Goal: Information Seeking & Learning: Learn about a topic

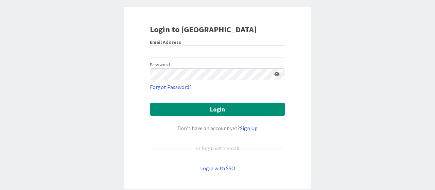
scroll to position [68, 0]
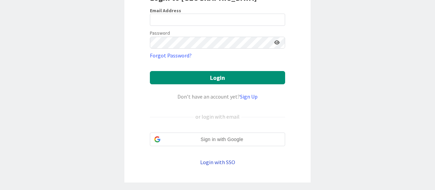
click at [220, 160] on link "Login with SSO" at bounding box center [217, 162] width 35 height 7
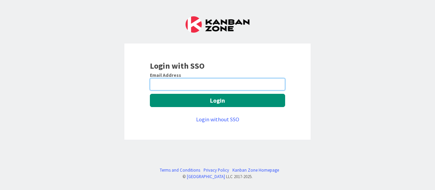
click at [195, 82] on input "email" at bounding box center [217, 84] width 135 height 12
type input "[EMAIL_ADDRESS][DOMAIN_NAME]"
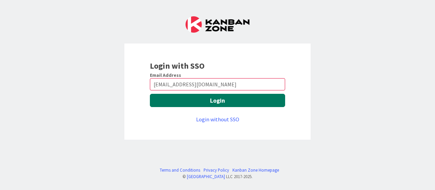
click at [187, 97] on button "Login" at bounding box center [217, 100] width 135 height 13
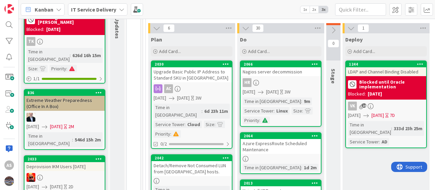
scroll to position [102, 0]
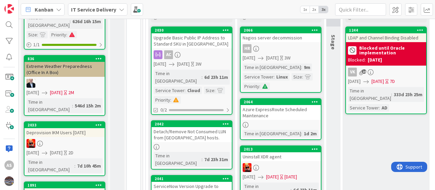
click at [276, 121] on link "2064 Azure ExpressRoute Scheduled Maintenance Time in Column : 1d 2m" at bounding box center [281, 119] width 82 height 42
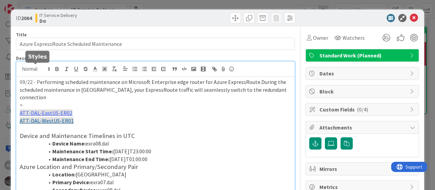
click at [19, 69] on div "09/22 - P erforming scheduled maintenance on Microsoft Enterprise edge router f…" at bounding box center [155, 131] width 279 height 139
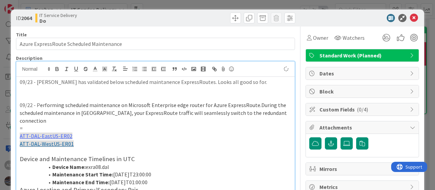
click at [56, 90] on p at bounding box center [156, 90] width 272 height 8
click at [49, 93] on p at bounding box center [156, 90] width 272 height 8
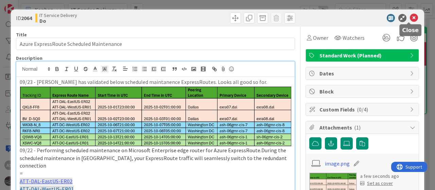
click at [410, 18] on icon at bounding box center [414, 18] width 8 height 8
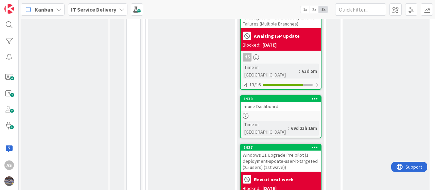
scroll to position [1327, 0]
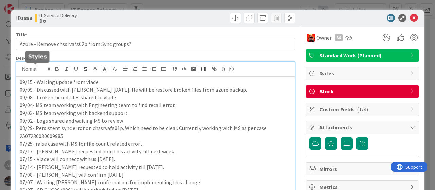
click at [19, 68] on div "09/15 - Waiting update from vlade. 09/09 - Discussed with [PERSON_NAME] [DATE].…" at bounding box center [155, 143] width 279 height 163
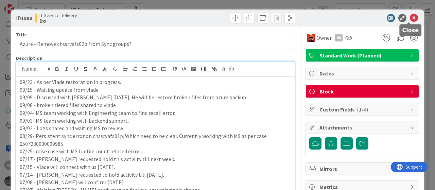
click at [410, 17] on icon at bounding box center [414, 18] width 8 height 8
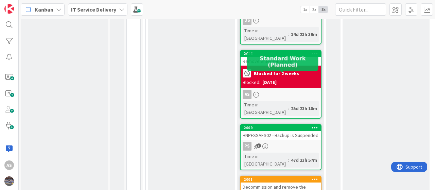
scroll to position [680, 0]
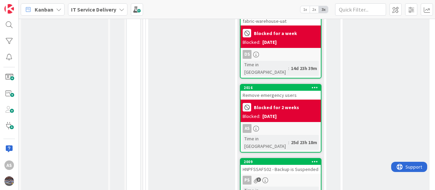
click at [293, 113] on div "Blocked: [DATE]" at bounding box center [281, 116] width 76 height 7
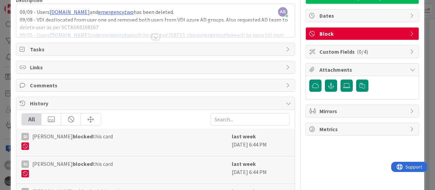
scroll to position [68, 0]
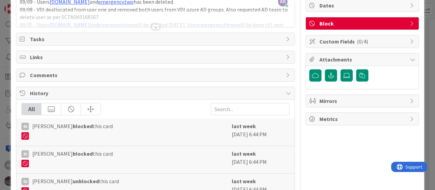
click at [152, 26] on div at bounding box center [155, 26] width 7 height 5
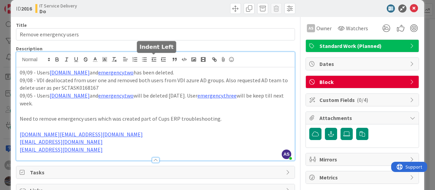
scroll to position [0, 0]
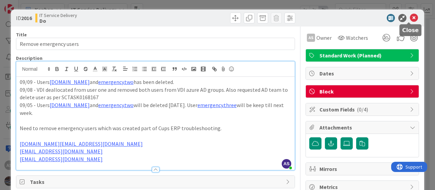
click at [410, 19] on icon at bounding box center [414, 18] width 8 height 8
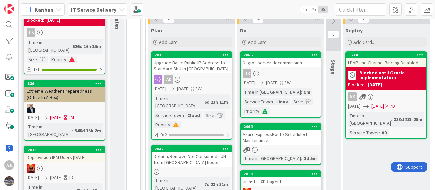
scroll to position [68, 0]
